Goal: Find specific page/section: Find specific page/section

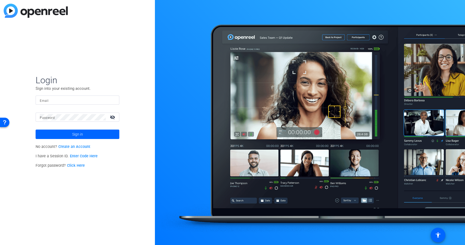
click at [62, 99] on input "Email" at bounding box center [77, 100] width 75 height 6
paste input "[EMAIL_ADDRESS][DOMAIN_NAME]"
type input "[EMAIL_ADDRESS][DOMAIN_NAME]"
click at [70, 132] on span at bounding box center [78, 134] width 84 height 13
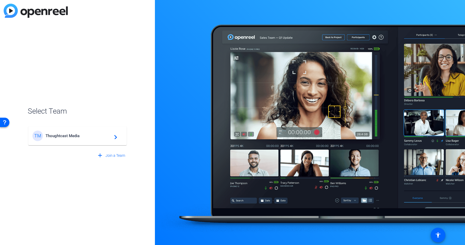
click at [117, 135] on mat-icon "navigate_next" at bounding box center [114, 136] width 6 height 6
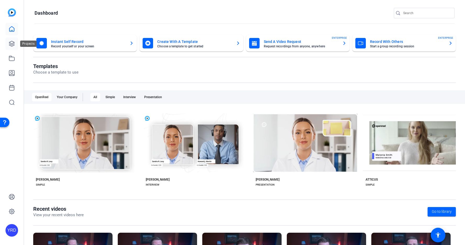
click at [12, 44] on icon at bounding box center [12, 44] width 6 height 6
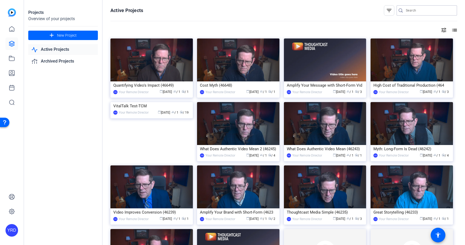
click at [418, 9] on input "Search" at bounding box center [428, 10] width 47 height 6
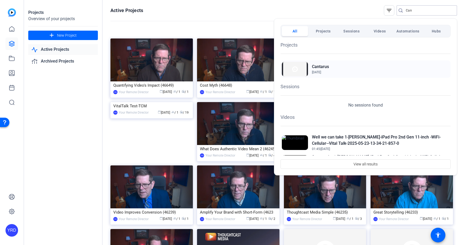
type input "Can"
click at [366, 73] on div "Cantarus [DATE]" at bounding box center [365, 68] width 170 height 17
